Goal: Complete application form: Complete application form

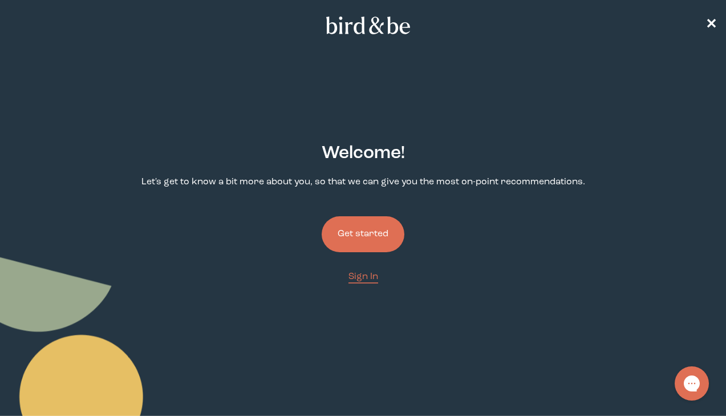
click at [377, 237] on button "Get started" at bounding box center [363, 234] width 83 height 36
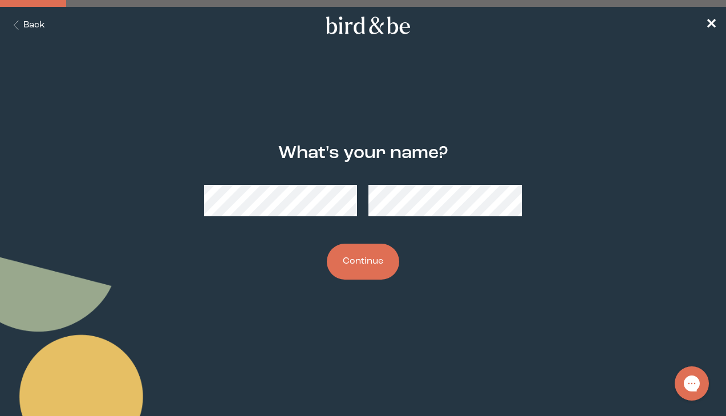
click at [350, 257] on button "Continue" at bounding box center [363, 262] width 72 height 36
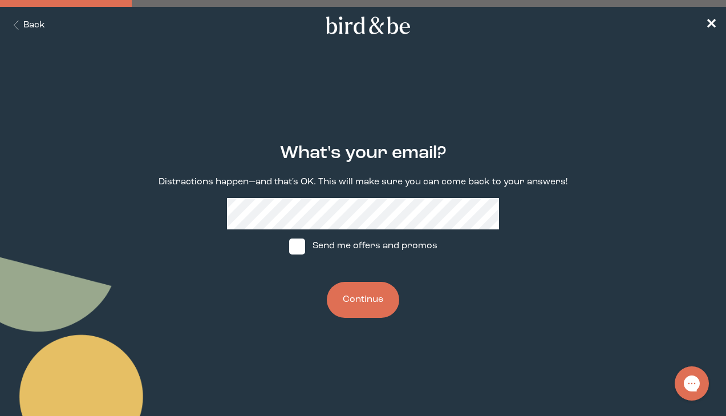
click at [376, 303] on button "Continue" at bounding box center [363, 300] width 72 height 36
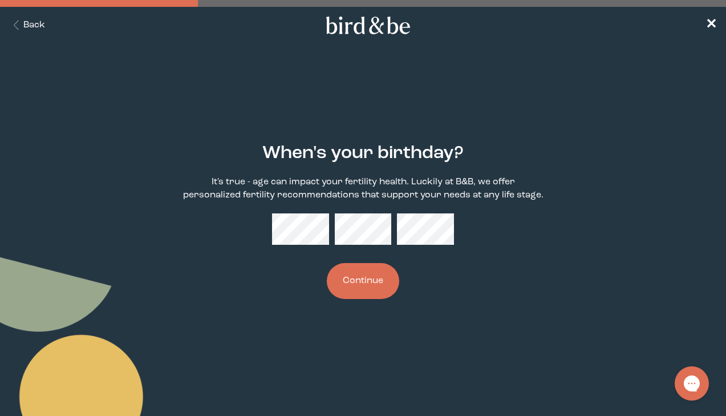
click at [371, 289] on button "Continue" at bounding box center [363, 281] width 72 height 36
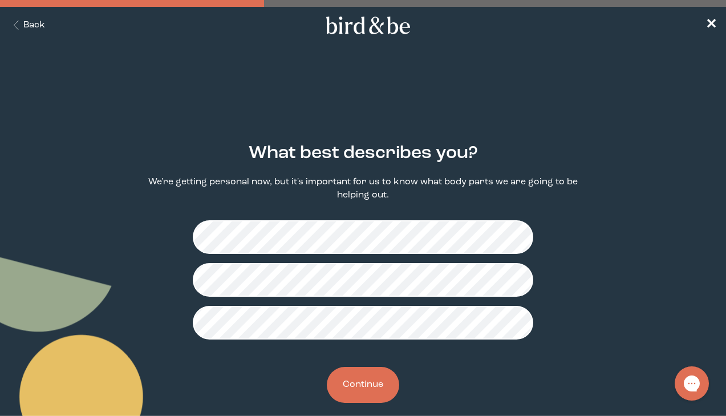
click at [355, 378] on button "Continue" at bounding box center [363, 385] width 72 height 36
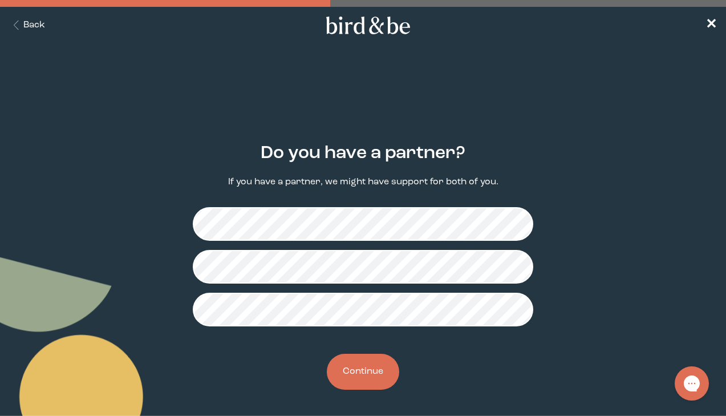
click at [382, 375] on button "Continue" at bounding box center [363, 372] width 72 height 36
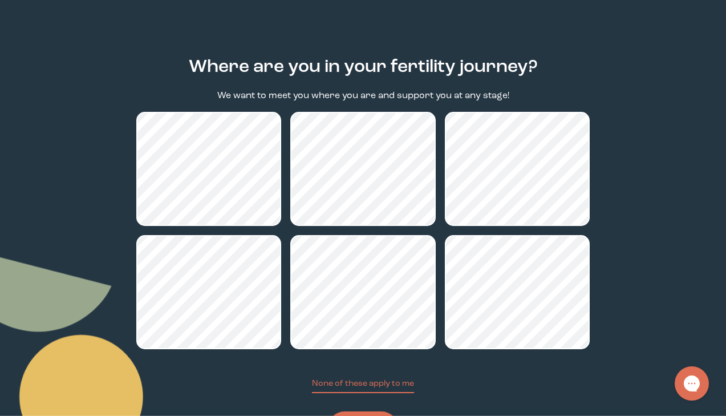
scroll to position [145, 0]
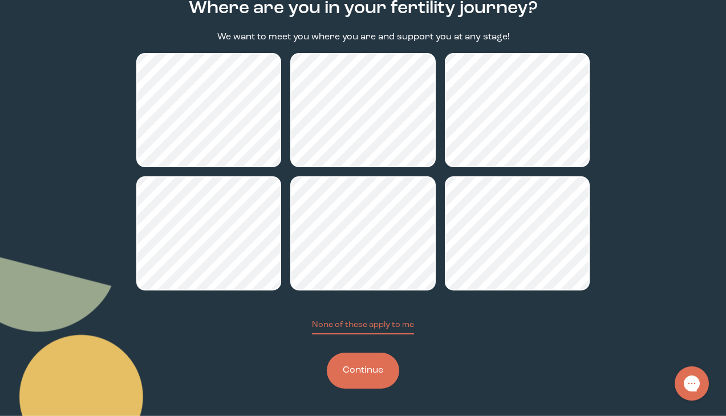
click at [380, 370] on button "Continue" at bounding box center [363, 371] width 72 height 36
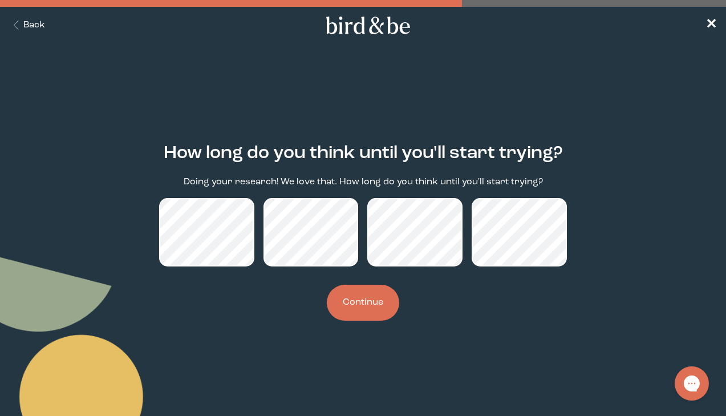
click at [400, 318] on div "How long do you think until you'll start trying? Doing your research! We love t…" at bounding box center [363, 232] width 454 height 214
click at [374, 307] on button "Continue" at bounding box center [363, 303] width 72 height 36
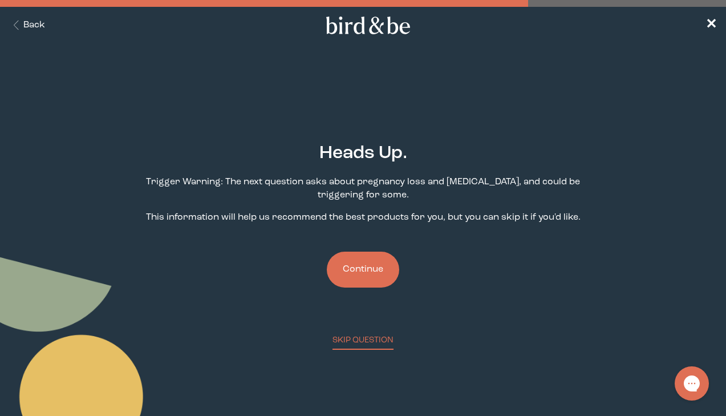
click at [375, 283] on button "Continue" at bounding box center [363, 270] width 72 height 36
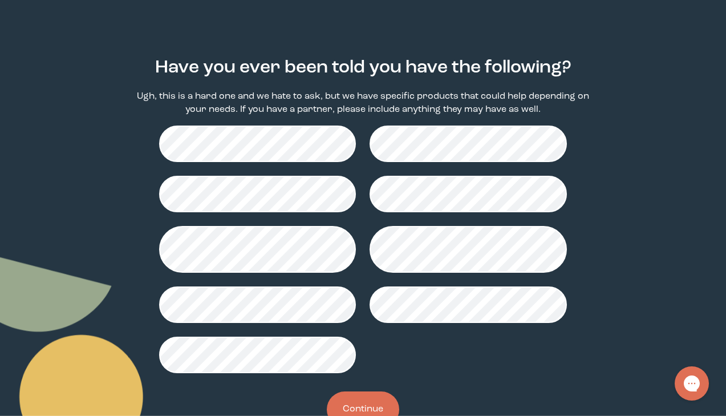
scroll to position [95, 0]
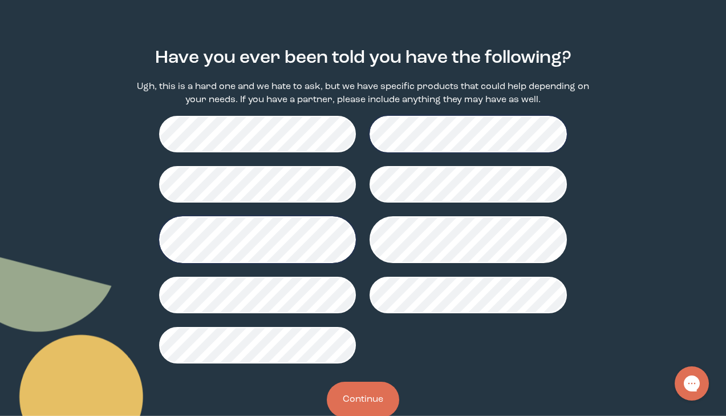
click at [368, 405] on button "Continue" at bounding box center [363, 400] width 72 height 36
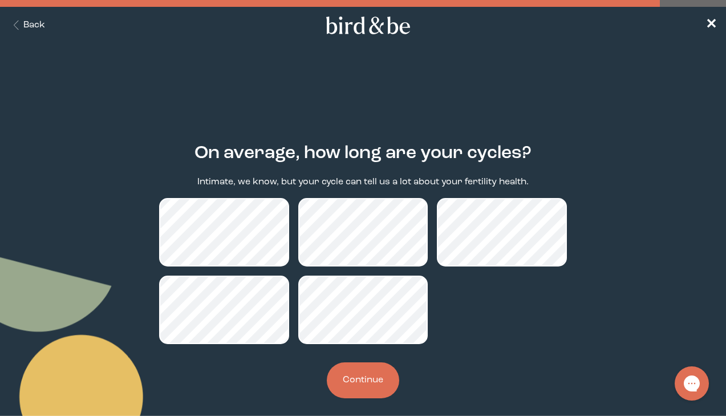
scroll to position [10, 0]
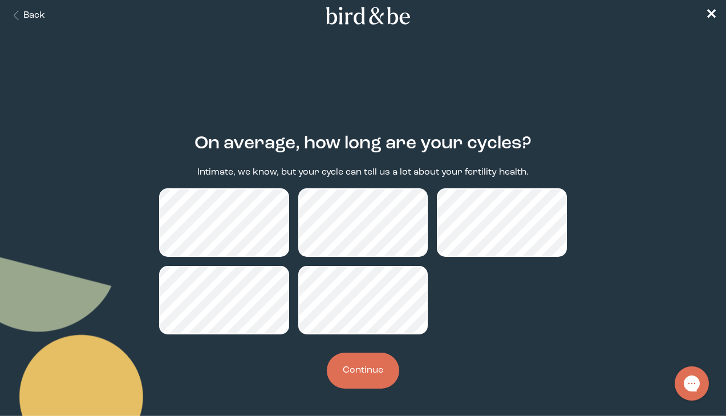
click at [359, 364] on button "Continue" at bounding box center [363, 371] width 72 height 36
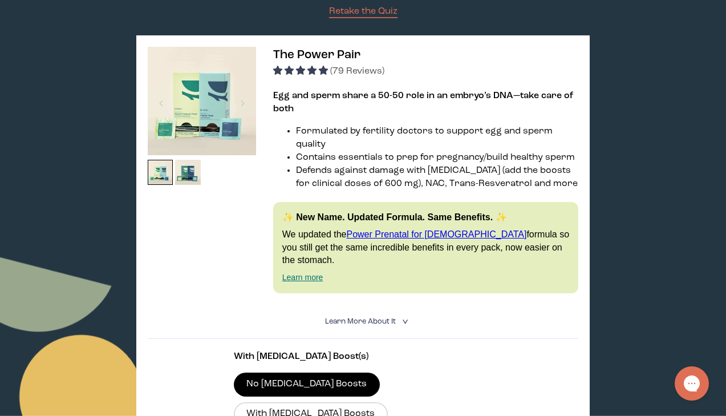
scroll to position [165, 0]
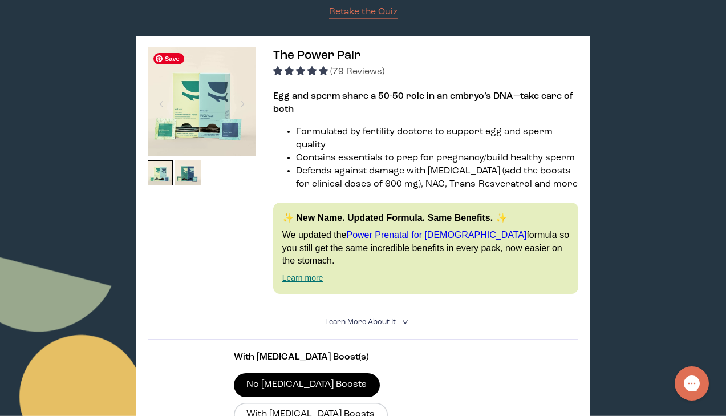
click at [200, 112] on img at bounding box center [202, 101] width 108 height 108
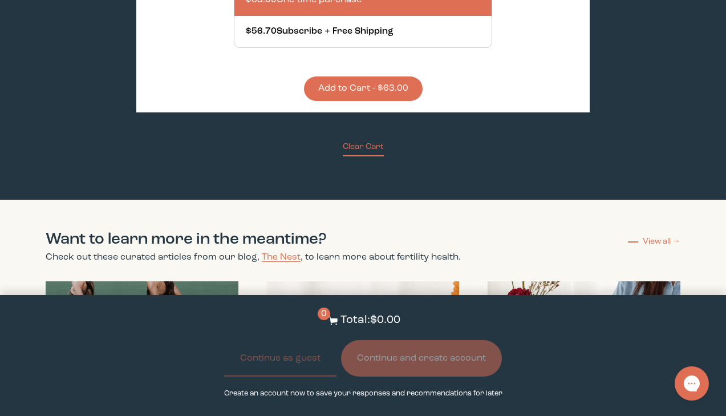
scroll to position [3066, 0]
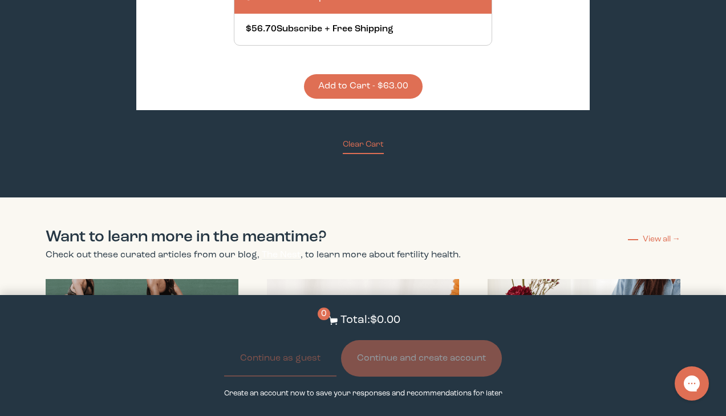
click at [277, 250] on span "The Nest" at bounding box center [281, 254] width 39 height 9
